Goal: Transaction & Acquisition: Purchase product/service

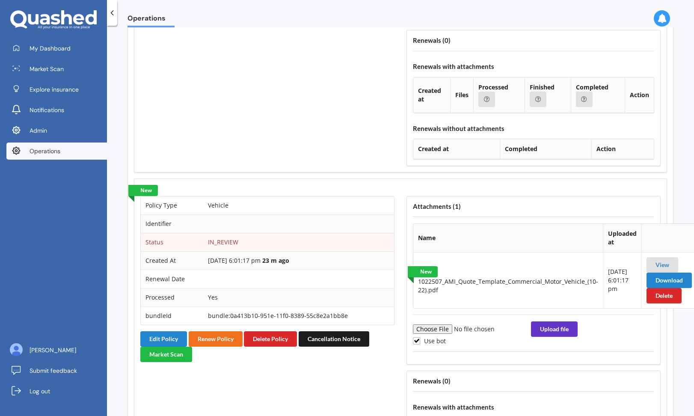
scroll to position [905, 0]
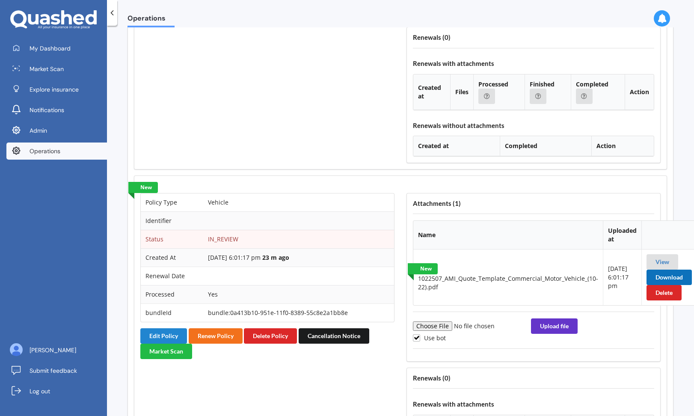
click at [667, 277] on button "Download" at bounding box center [668, 276] width 45 height 15
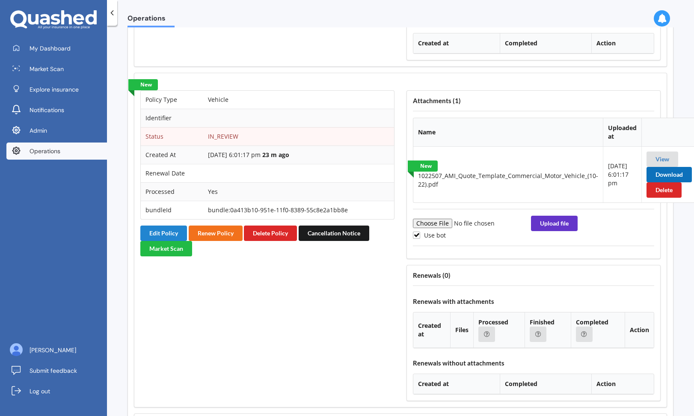
scroll to position [1008, 0]
click at [657, 160] on link "View" at bounding box center [662, 158] width 14 height 7
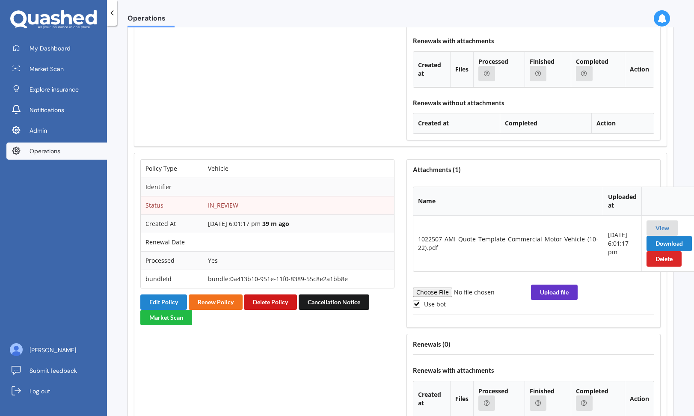
scroll to position [922, 0]
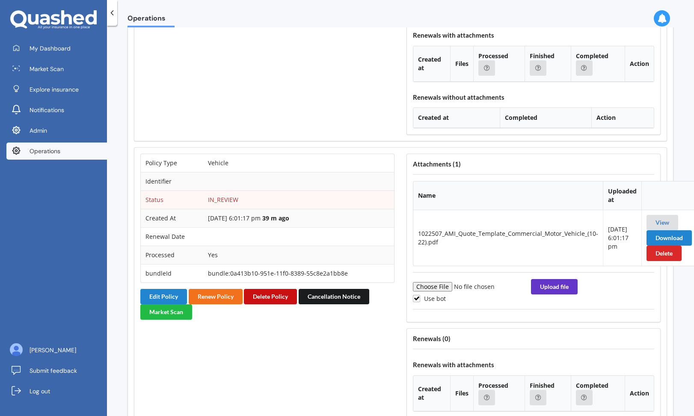
click at [276, 296] on button "Delete Policy" at bounding box center [270, 296] width 53 height 15
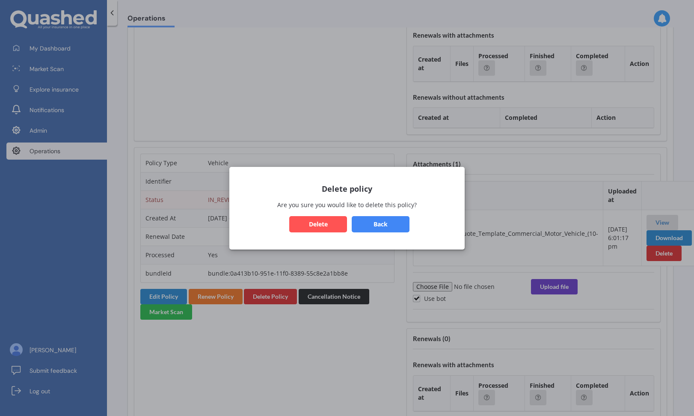
click at [314, 216] on button "Delete" at bounding box center [318, 223] width 58 height 16
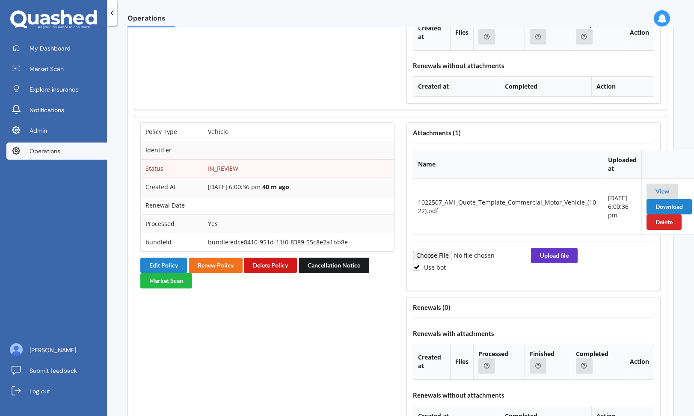
scroll to position [862, 0]
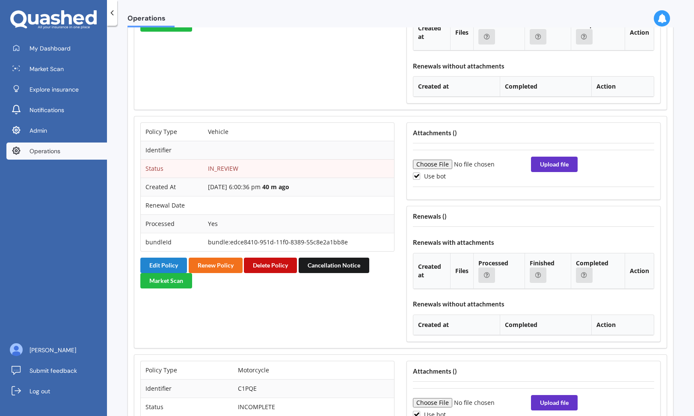
click at [276, 268] on button "Delete Policy" at bounding box center [270, 264] width 53 height 15
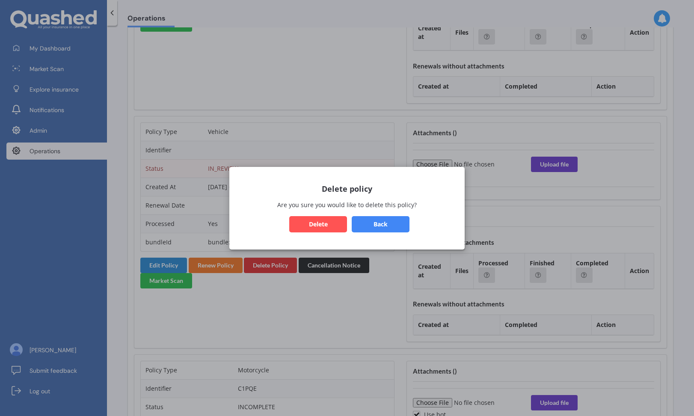
click at [316, 230] on button "Delete" at bounding box center [318, 223] width 58 height 16
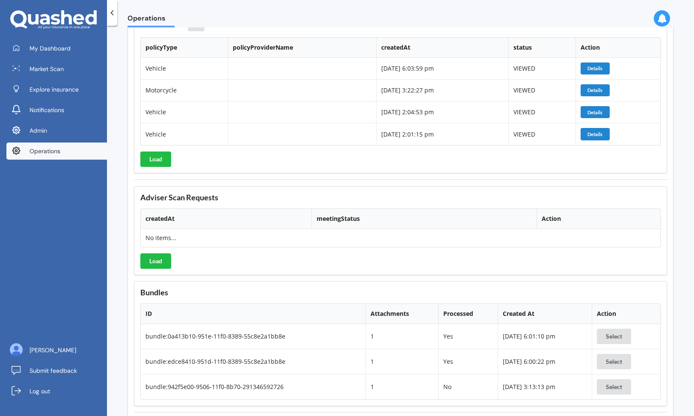
scroll to position [1213, 0]
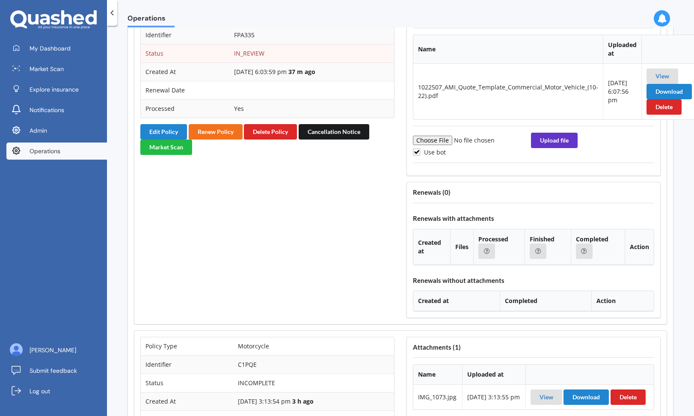
scroll to position [751, 0]
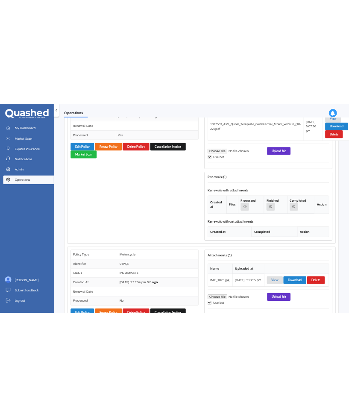
scroll to position [785, 0]
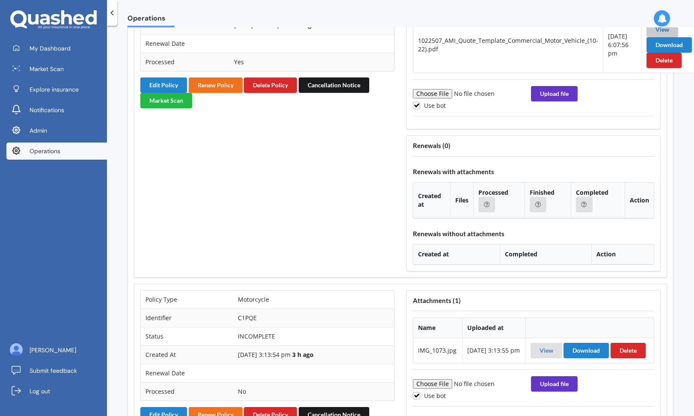
click at [658, 32] on link "View" at bounding box center [662, 29] width 14 height 7
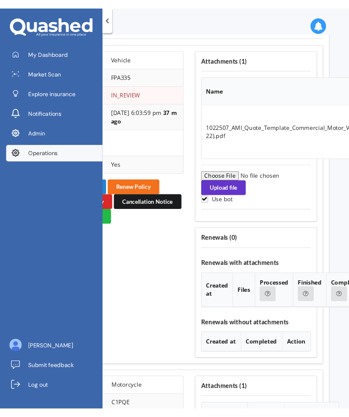
scroll to position [794, 0]
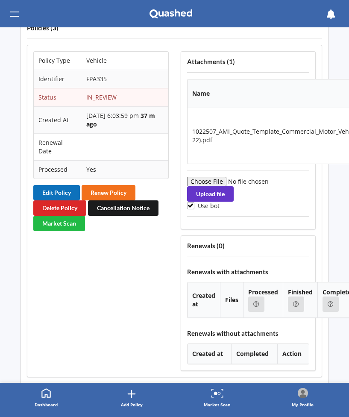
click at [62, 192] on button "Edit Policy" at bounding box center [56, 192] width 47 height 15
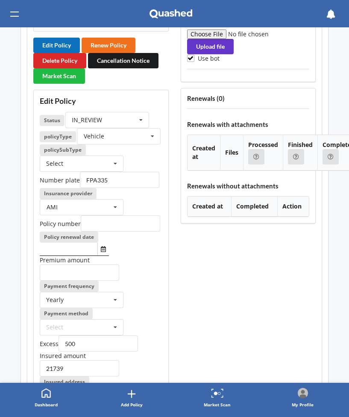
scroll to position [945, 0]
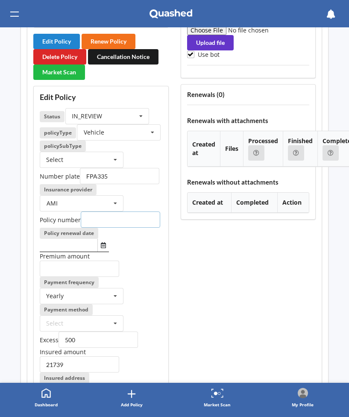
click at [118, 217] on input "text" at bounding box center [121, 220] width 80 height 16
type input "Q"
type input "Quote only"
click at [103, 249] on button "Select date" at bounding box center [103, 245] width 12 height 13
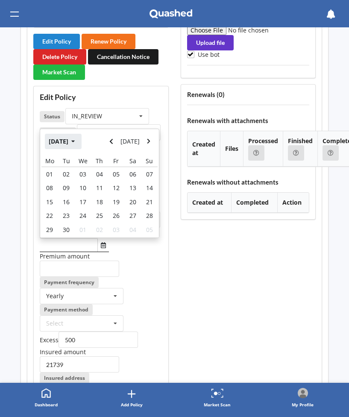
click at [65, 141] on button "Sep 2025" at bounding box center [63, 141] width 37 height 15
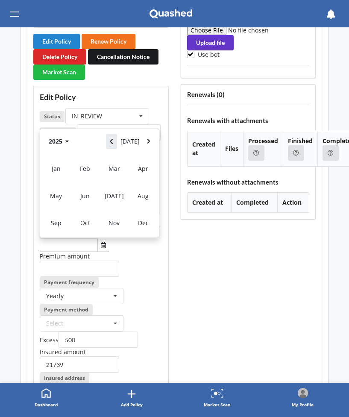
click at [113, 142] on icon "Navigate back" at bounding box center [111, 142] width 4 height 6
click at [54, 176] on div "Jan" at bounding box center [55, 168] width 29 height 27
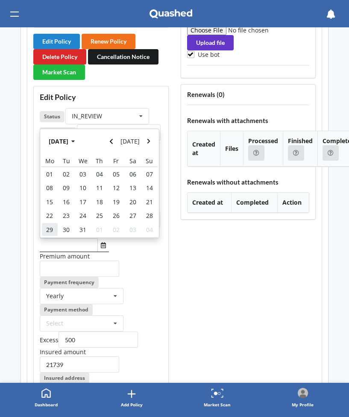
click at [53, 227] on span "29" at bounding box center [49, 230] width 7 height 8
type input "29/01/2024"
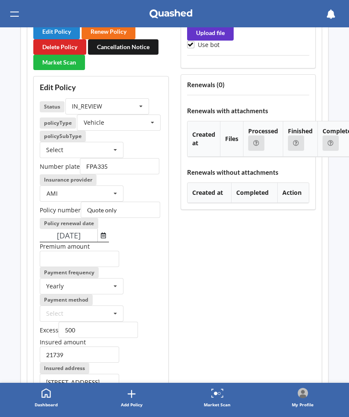
scroll to position [964, 0]
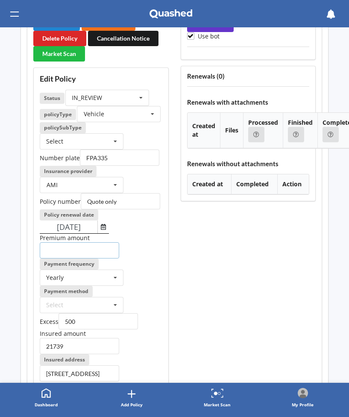
click at [87, 251] on input "number" at bounding box center [80, 250] width 80 height 16
paste input "102.74"
type input "102.74"
click at [90, 278] on div "Yearly Yearly Six-Monthly Quarterly Monthly Fortnightly Weekly One-Off" at bounding box center [82, 278] width 84 height 16
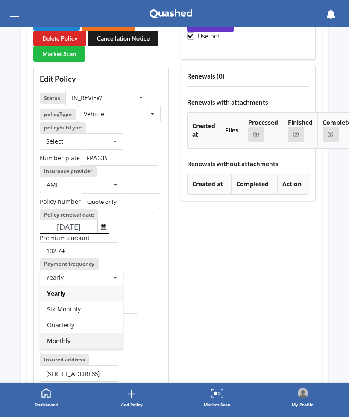
click at [74, 339] on div "Monthly" at bounding box center [81, 341] width 83 height 16
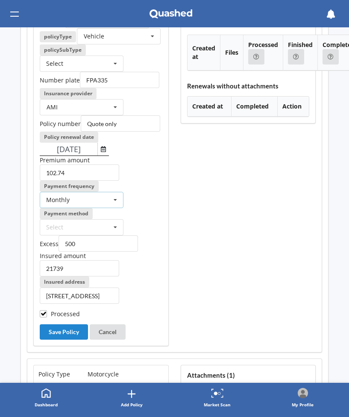
scroll to position [1045, 0]
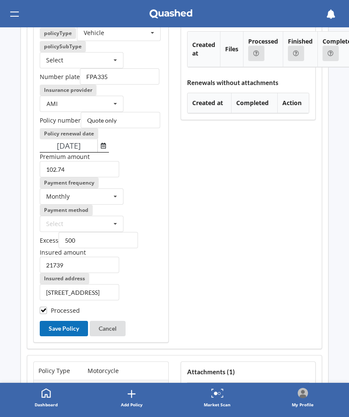
click at [75, 332] on button "Save Policy" at bounding box center [64, 328] width 48 height 15
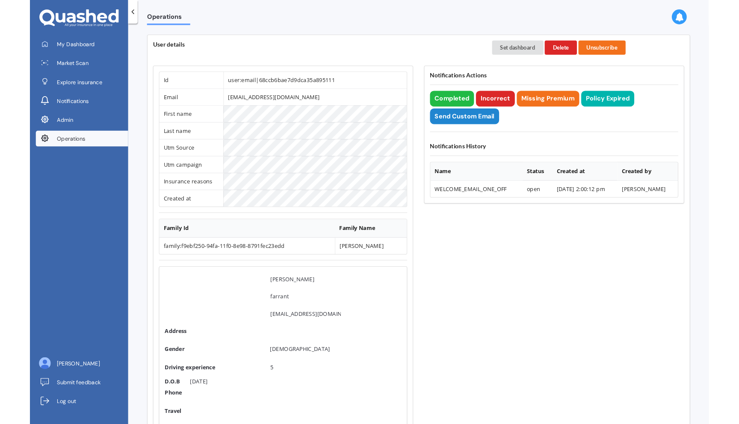
scroll to position [0, 0]
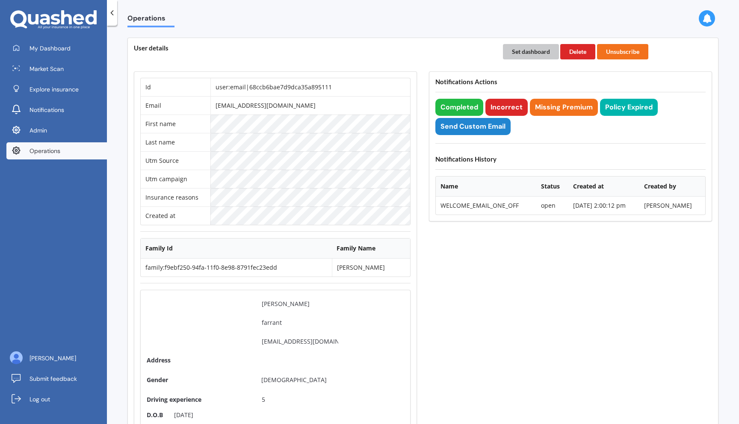
click at [526, 51] on button "Set dashboard" at bounding box center [531, 51] width 56 height 15
click at [54, 47] on span "My Dashboard" at bounding box center [50, 48] width 41 height 9
click at [462, 107] on button "Completed" at bounding box center [459, 107] width 48 height 17
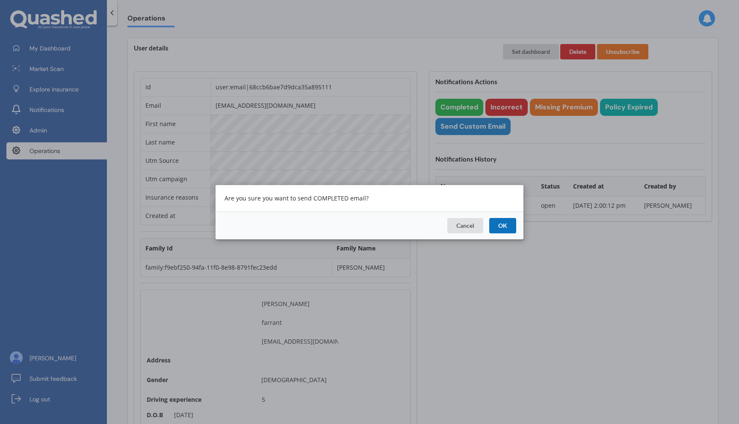
click at [503, 223] on button "OK" at bounding box center [502, 225] width 27 height 15
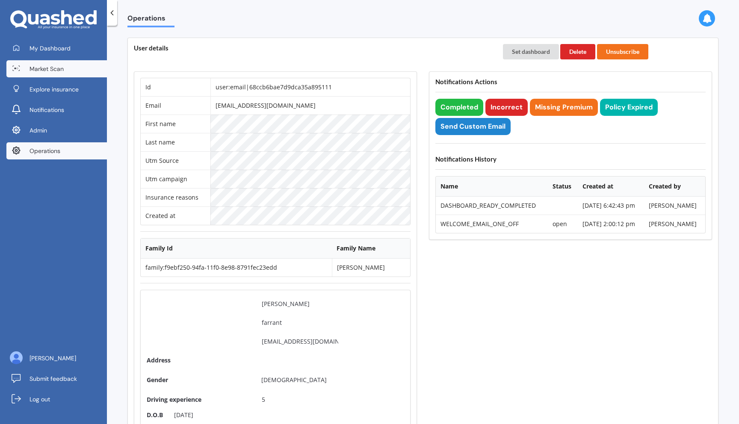
click at [34, 70] on span "Market Scan" at bounding box center [47, 69] width 34 height 9
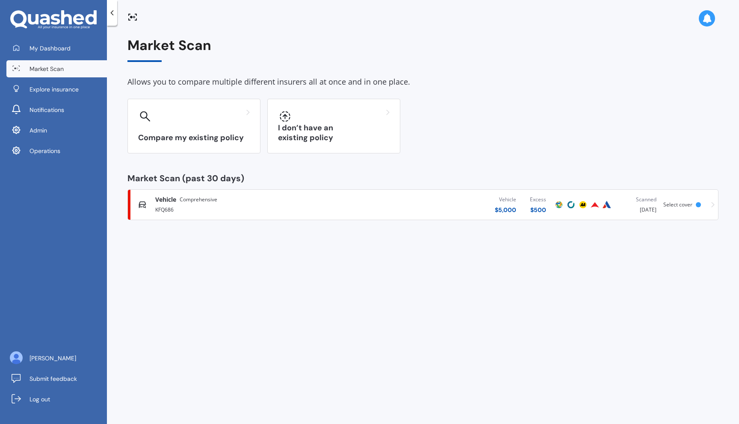
click at [218, 204] on div "KFQ686" at bounding box center [250, 209] width 190 height 10
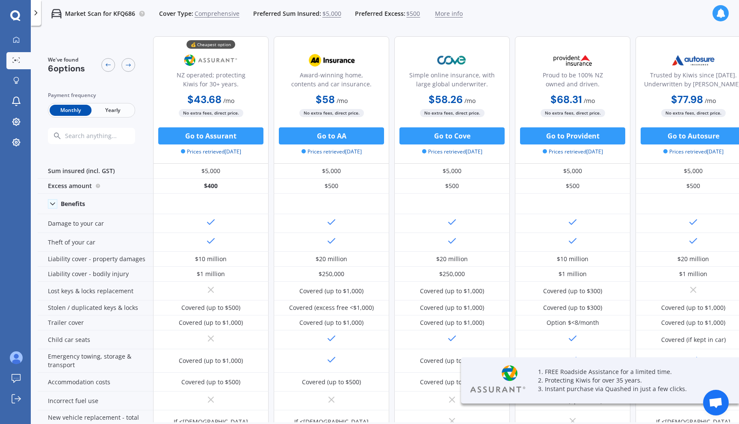
click at [449, 15] on span "More info" at bounding box center [449, 13] width 28 height 9
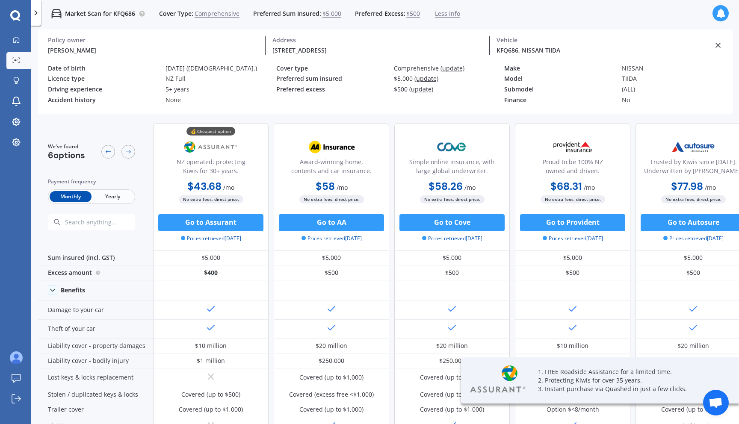
click at [452, 72] on div "Cover type Comprehensive (update)" at bounding box center [390, 70] width 228 height 11
click at [456, 69] on span "(update)" at bounding box center [452, 68] width 24 height 8
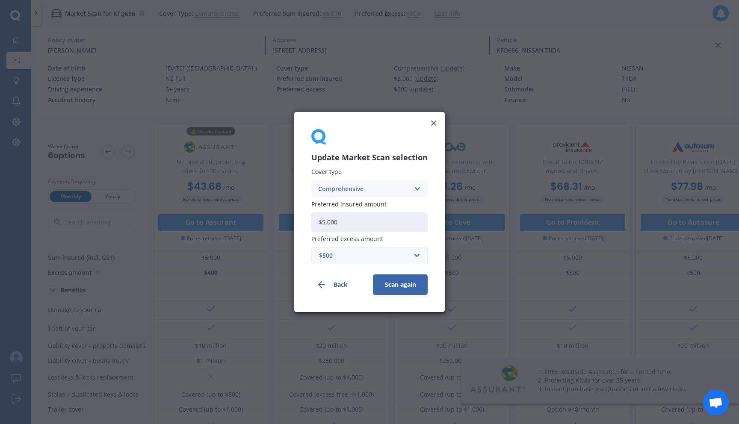
click at [339, 223] on input "$5,000" at bounding box center [369, 223] width 116 height 20
type input "$5,001"
click at [393, 289] on button "Scan again" at bounding box center [400, 284] width 55 height 21
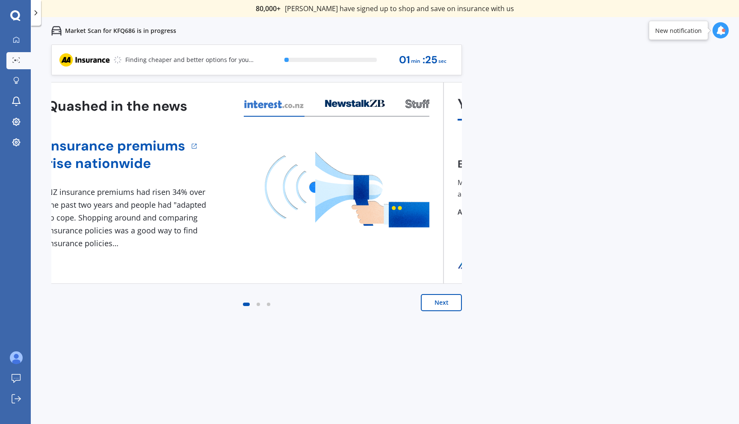
drag, startPoint x: 415, startPoint y: 113, endPoint x: 217, endPoint y: 113, distance: 198.0
click at [244, 113] on div at bounding box center [337, 106] width 186 height 21
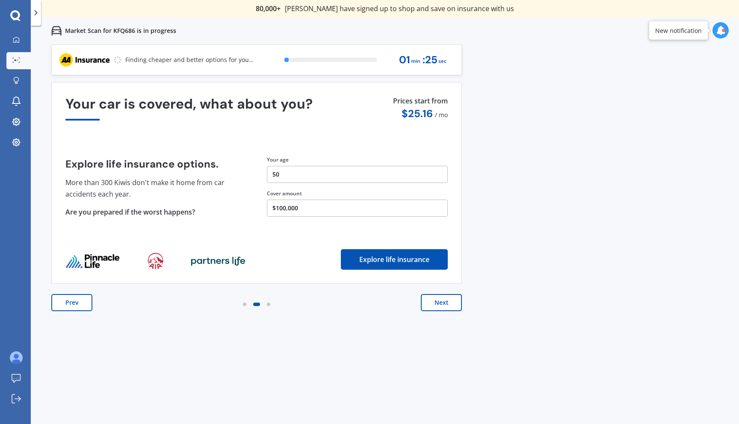
drag, startPoint x: 334, startPoint y: 135, endPoint x: 109, endPoint y: 135, distance: 224.9
click at [109, 135] on div "Your car is covered, what about you? Explore life insurance options. More than …" at bounding box center [256, 183] width 382 height 174
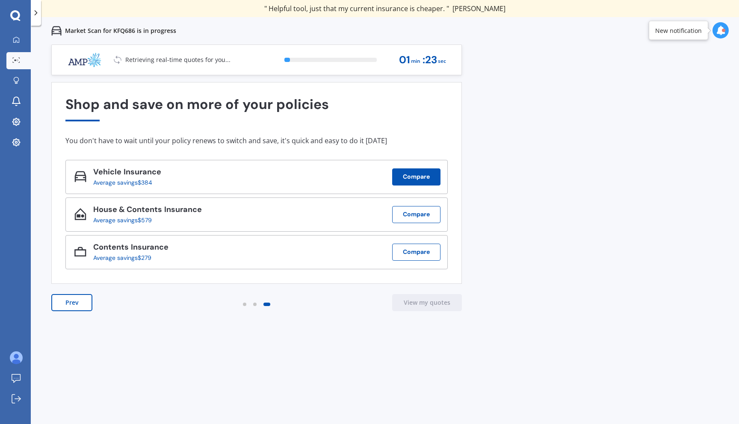
click at [428, 177] on button "Compare" at bounding box center [416, 176] width 48 height 17
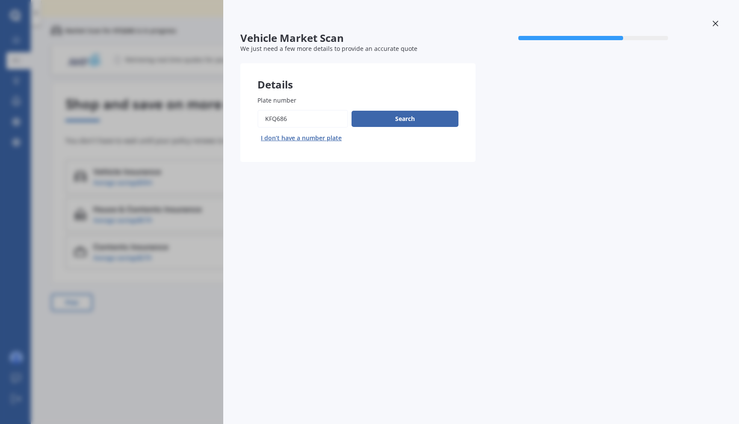
click at [314, 119] on input "Plate number" at bounding box center [302, 119] width 91 height 18
type input "HAM74"
click at [401, 115] on button "Search" at bounding box center [404, 119] width 107 height 16
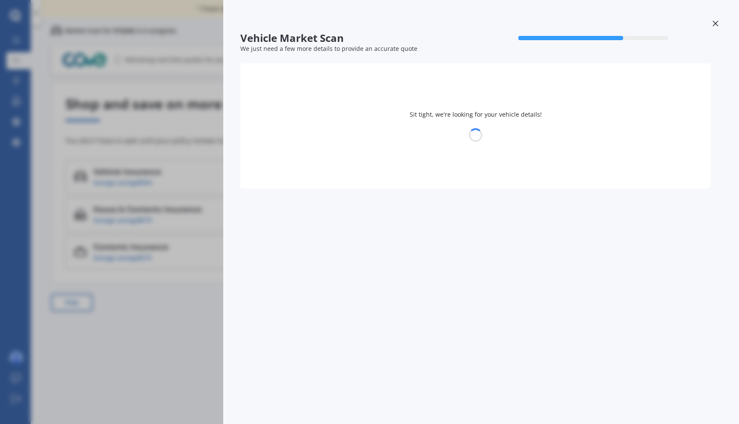
select select "KIA"
select select "CERATO"
select select "23"
select select "03"
select select "1975"
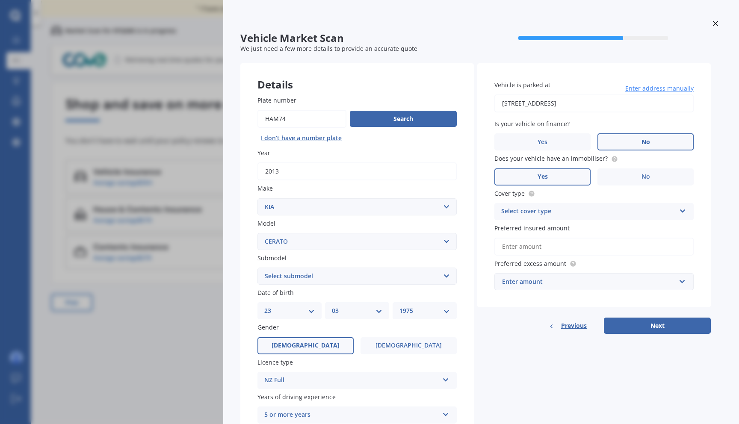
click at [304, 274] on select "Select submodel (All) EX GT 1.6PT/7AM Limited LX Hatch" at bounding box center [356, 276] width 199 height 17
select select "EX"
click at [257, 269] on select "Select submodel (All) EX GT 1.6PT/7AM Limited LX Hatch" at bounding box center [356, 276] width 199 height 17
click at [561, 210] on div "Select cover type" at bounding box center [588, 212] width 174 height 10
click at [541, 228] on span "Comprehensive" at bounding box center [524, 228] width 45 height 8
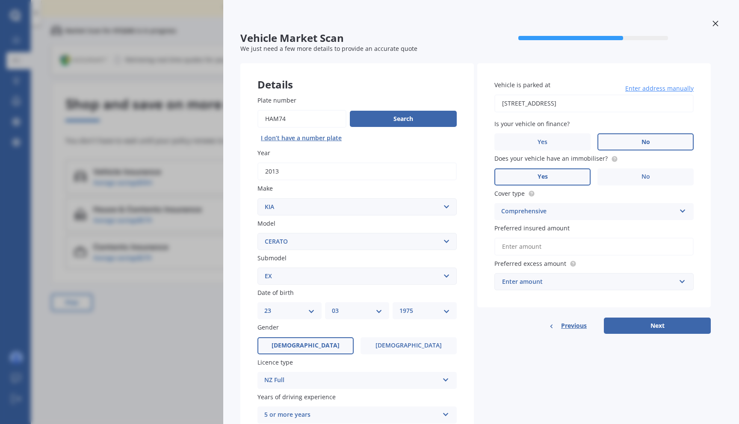
click at [539, 241] on input "Preferred insured amount" at bounding box center [593, 247] width 199 height 18
type input "$9,002"
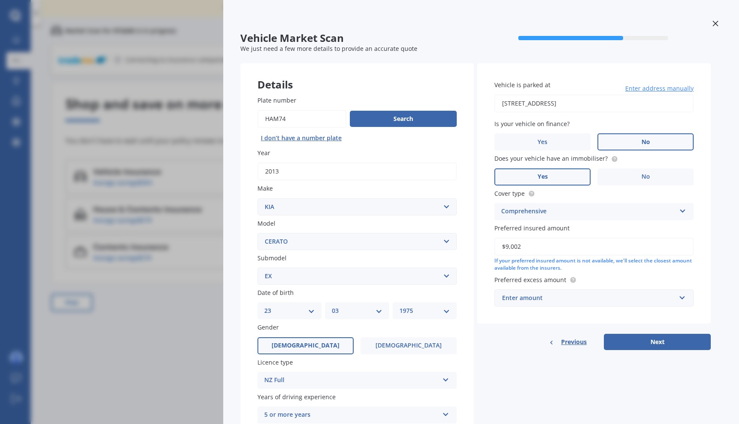
click at [554, 298] on div "Enter amount" at bounding box center [589, 297] width 174 height 9
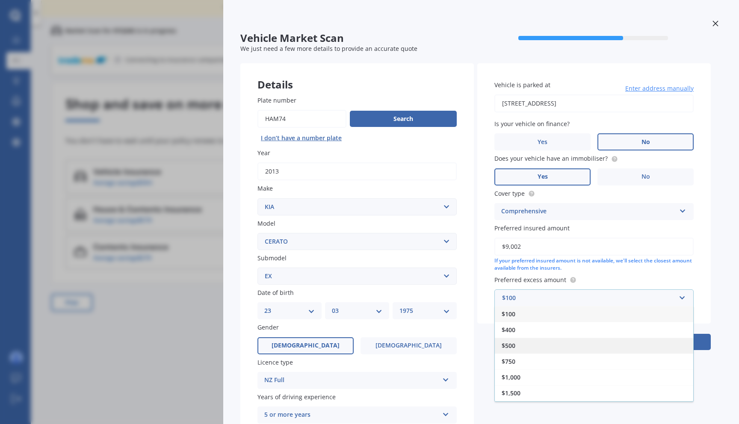
click at [544, 349] on div "$500" at bounding box center [594, 346] width 198 height 16
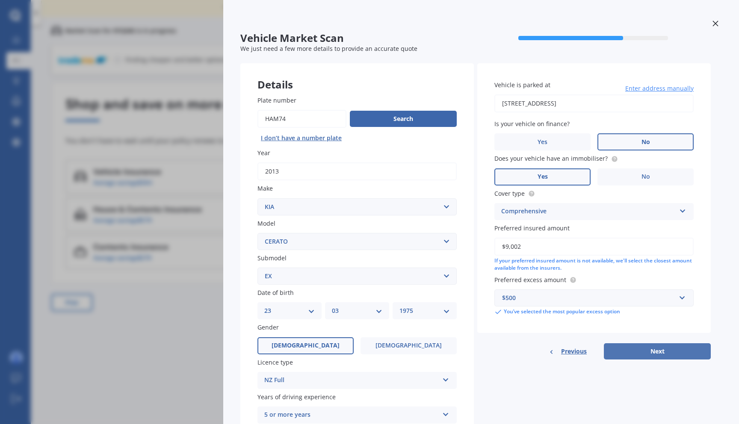
click at [626, 352] on button "Next" at bounding box center [657, 351] width 107 height 16
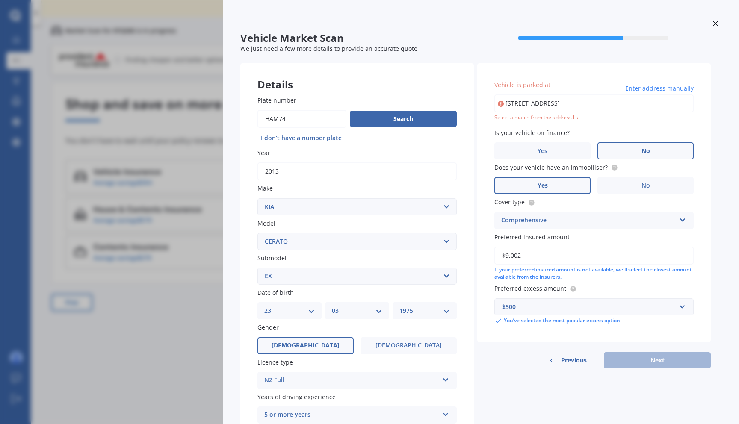
type input "[STREET_ADDRESS]"
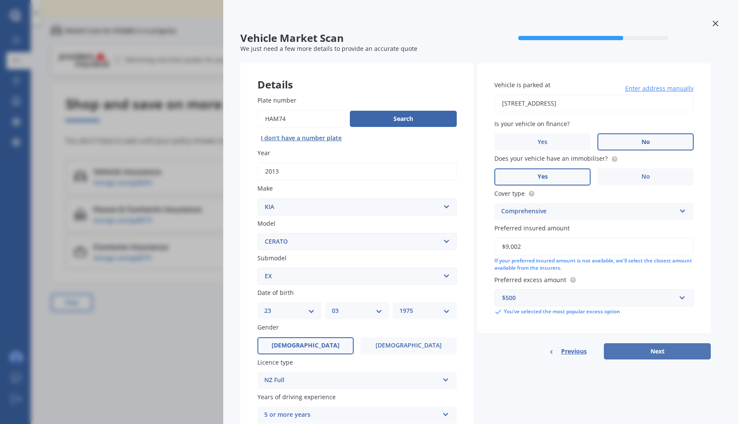
click at [644, 355] on button "Next" at bounding box center [657, 351] width 107 height 16
select select "23"
select select "03"
select select "1975"
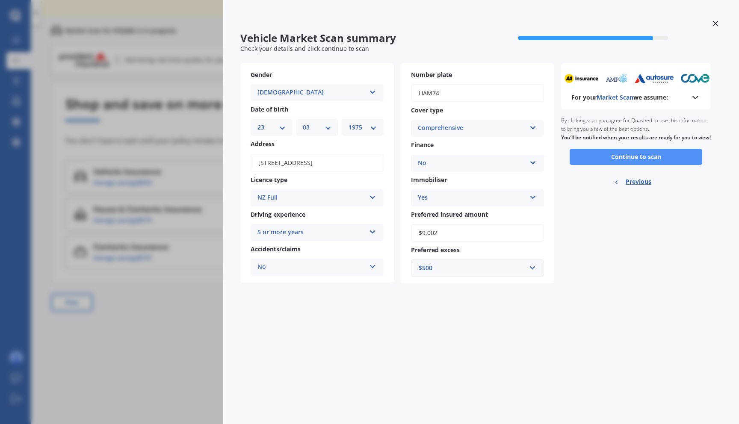
click at [695, 158] on button "Continue to scan" at bounding box center [636, 157] width 133 height 16
